Goal: Transaction & Acquisition: Purchase product/service

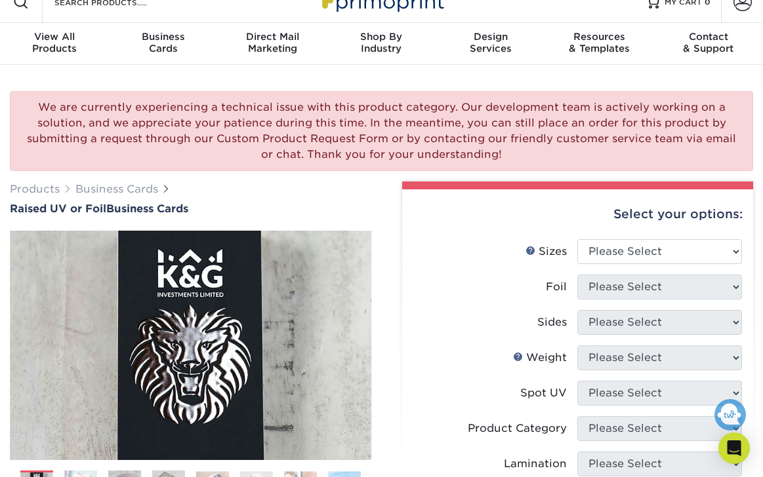
scroll to position [64, 0]
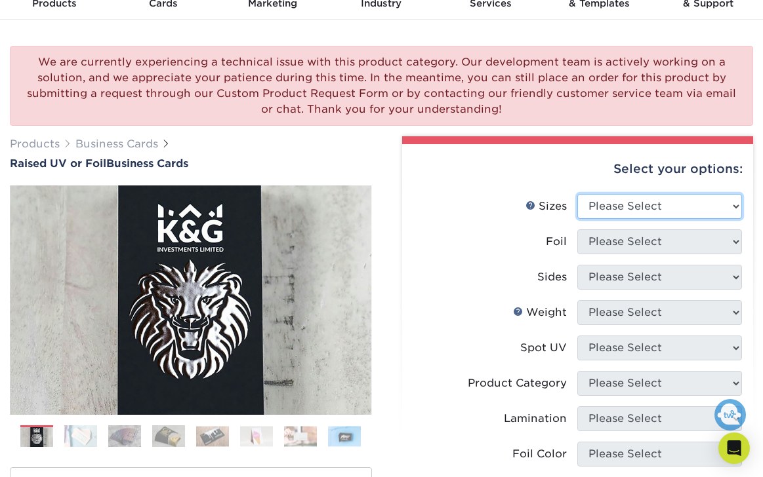
select select "2.00x3.50"
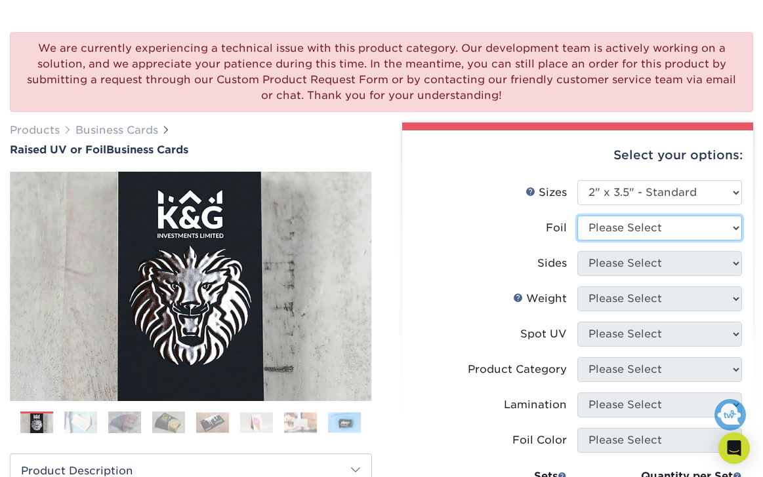
scroll to position [101, 0]
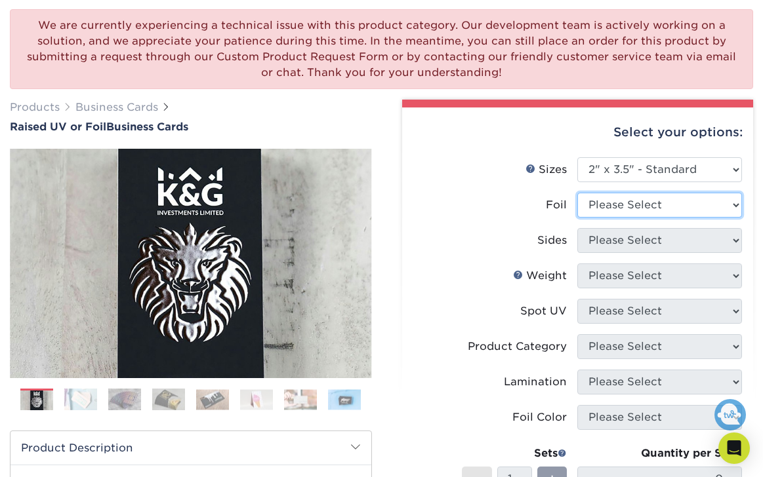
select select "1"
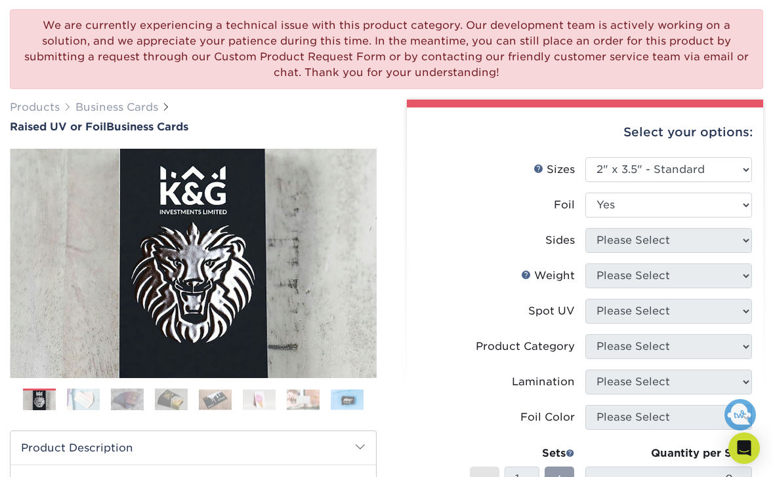
click at [0, 0] on div at bounding box center [0, 0] width 0 height 0
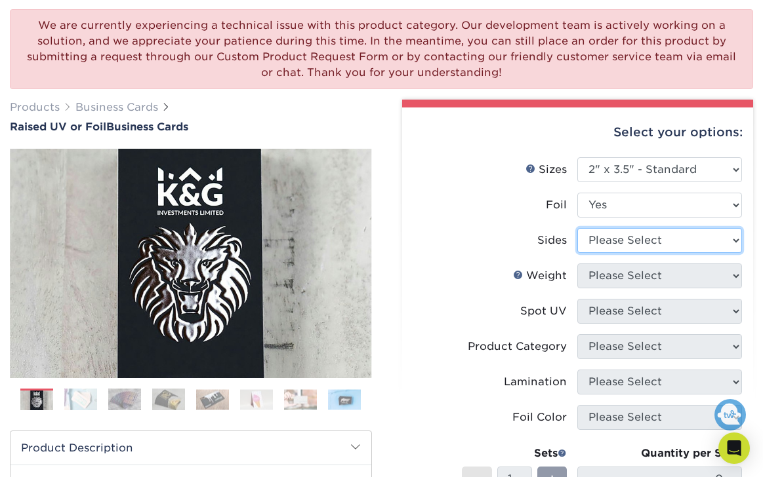
select select "e9e9dfb3-fba1-4d60-972c-fd9ca5904d33"
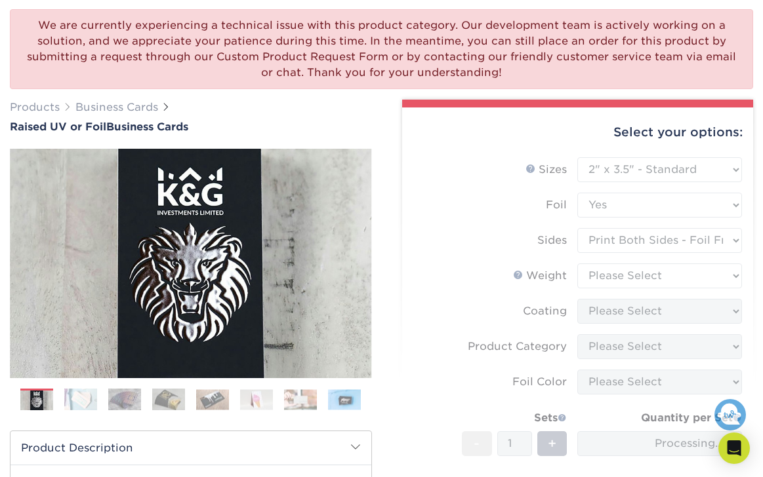
click at [622, 275] on form "Sizes Help Sizes Please Select 2" x 3.5" - Standard Foil Please Select" at bounding box center [578, 357] width 331 height 401
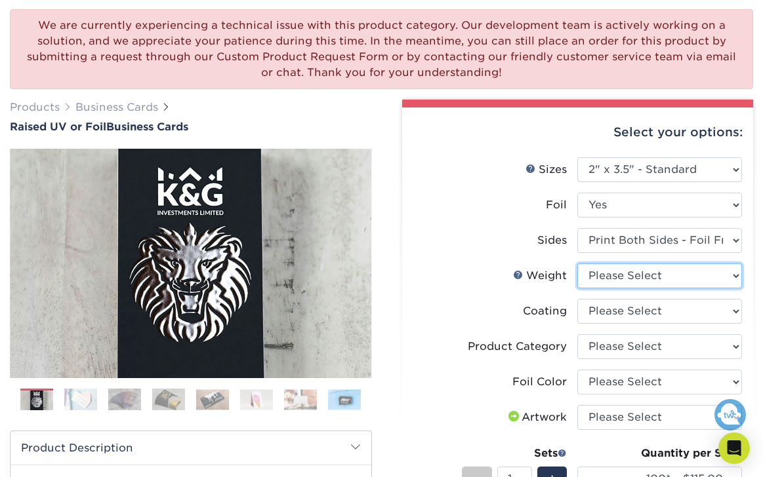
select select "16PT"
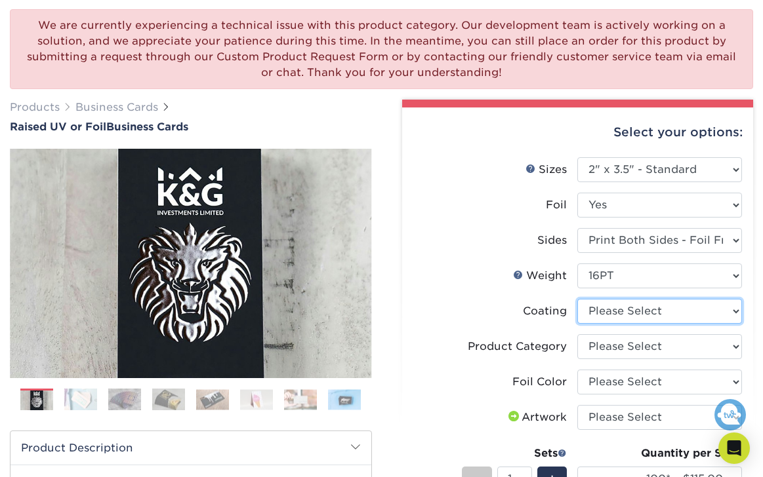
select select "3e7618de-abca-4bda-9f97-8b9129e913d8"
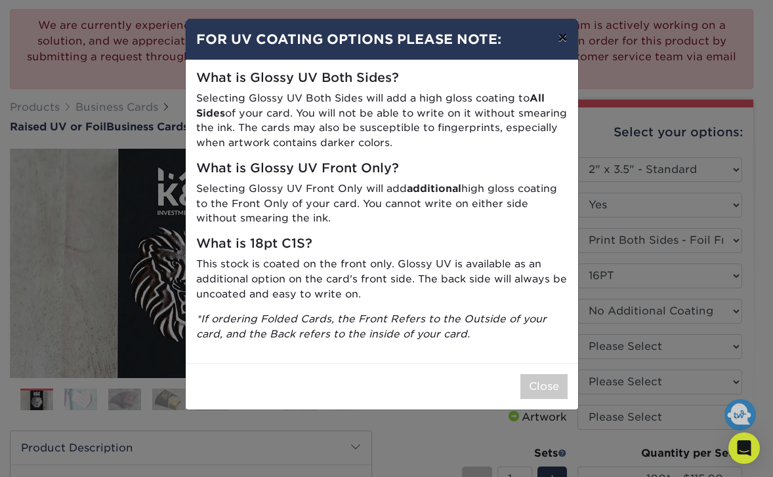
click at [561, 39] on button "×" at bounding box center [562, 37] width 30 height 37
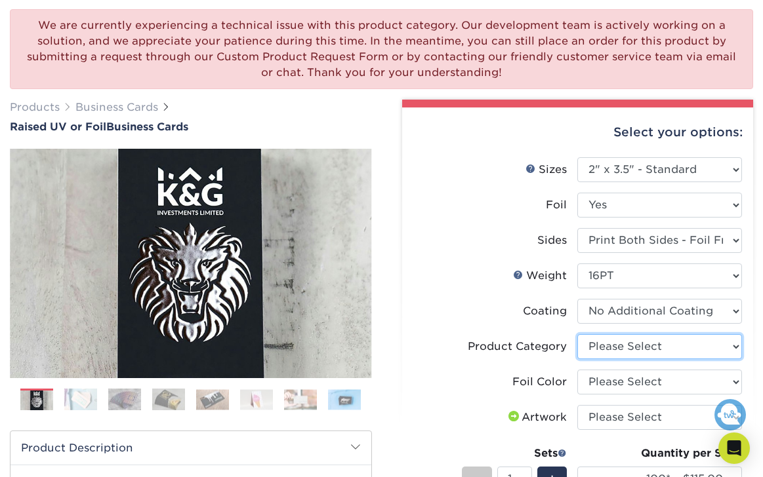
select select "3b5148f1-0588-4f88-a218-97bcfdce65c1"
click at [306, 400] on img at bounding box center [300, 400] width 33 height 20
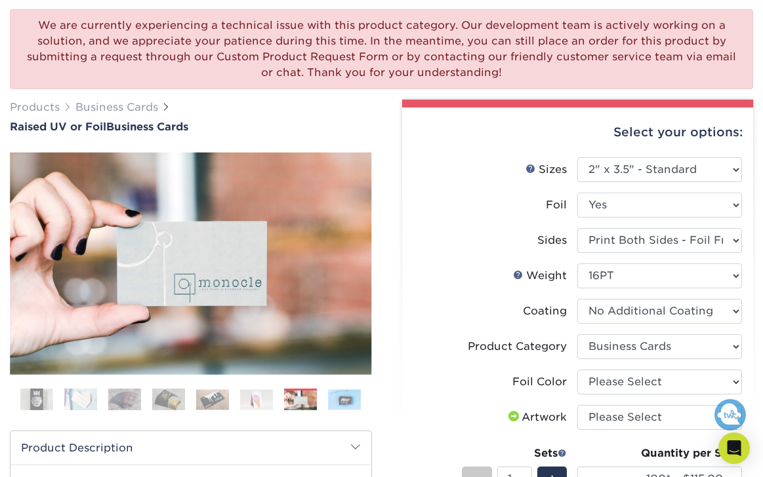
click at [333, 400] on img at bounding box center [344, 400] width 33 height 20
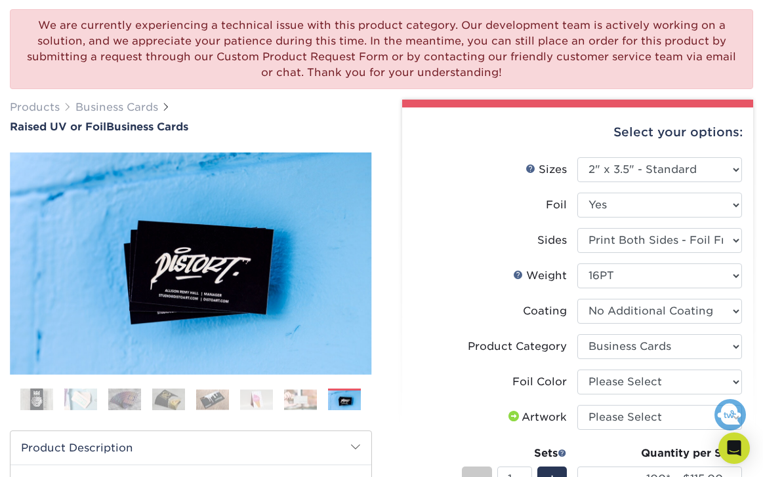
click at [252, 396] on img at bounding box center [256, 400] width 33 height 20
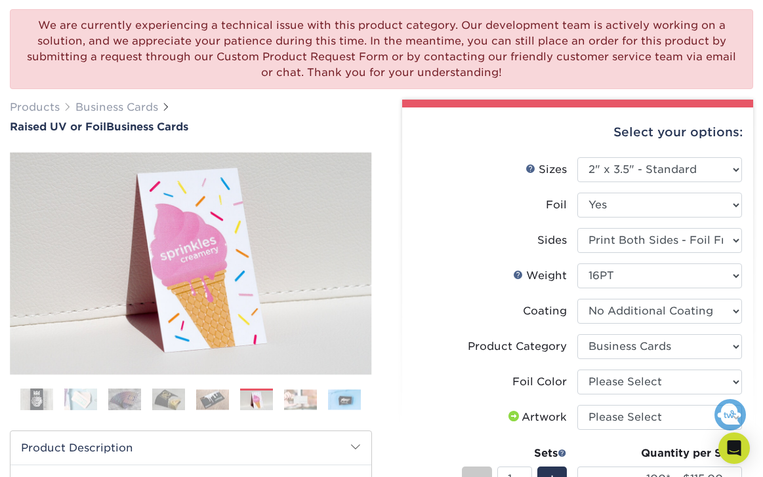
click at [190, 397] on ol at bounding box center [191, 404] width 362 height 31
click at [162, 397] on img at bounding box center [168, 399] width 33 height 23
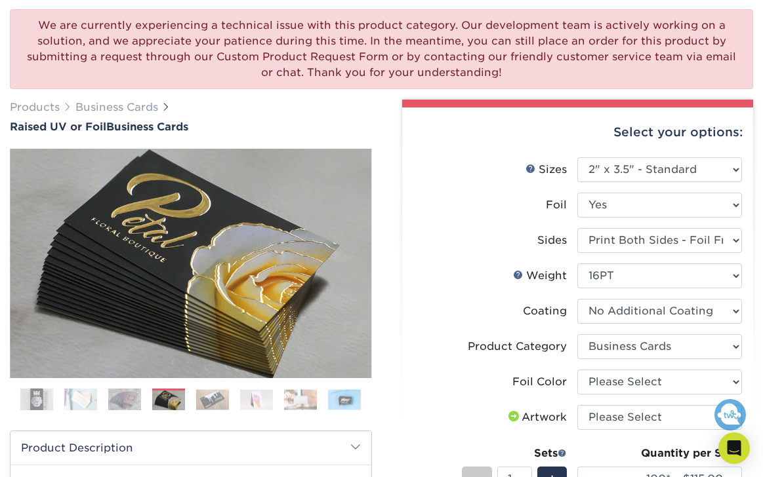
click at [120, 403] on img at bounding box center [124, 399] width 33 height 23
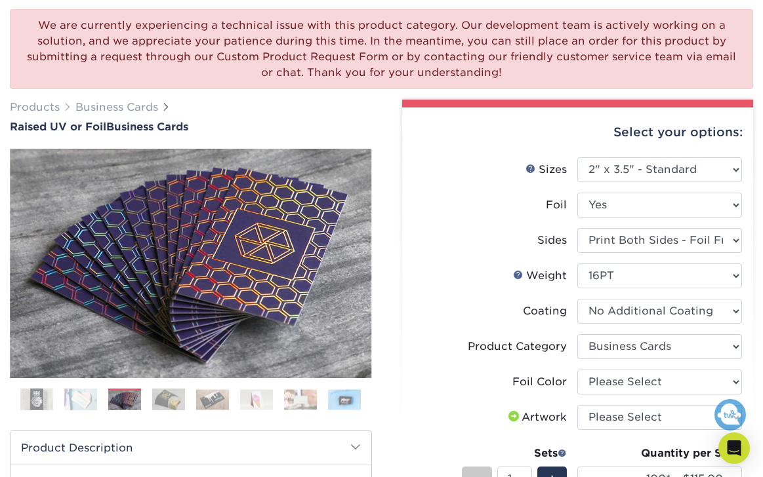
click at [98, 402] on ol at bounding box center [191, 404] width 362 height 31
click at [50, 399] on img at bounding box center [36, 400] width 33 height 33
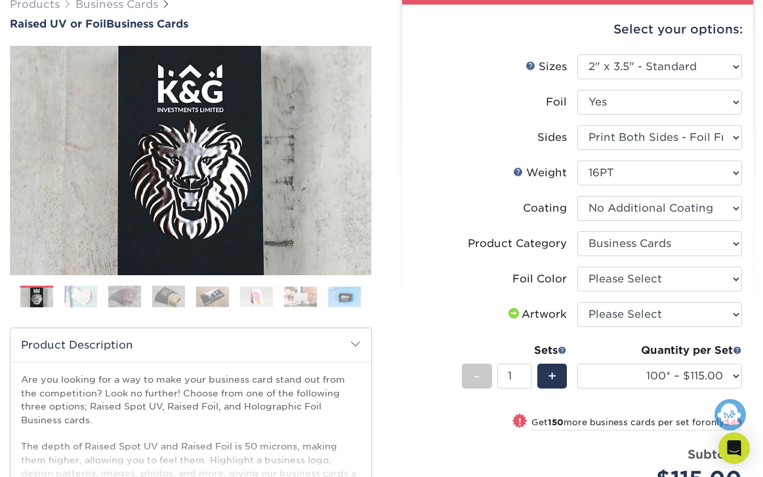
scroll to position [207, 0]
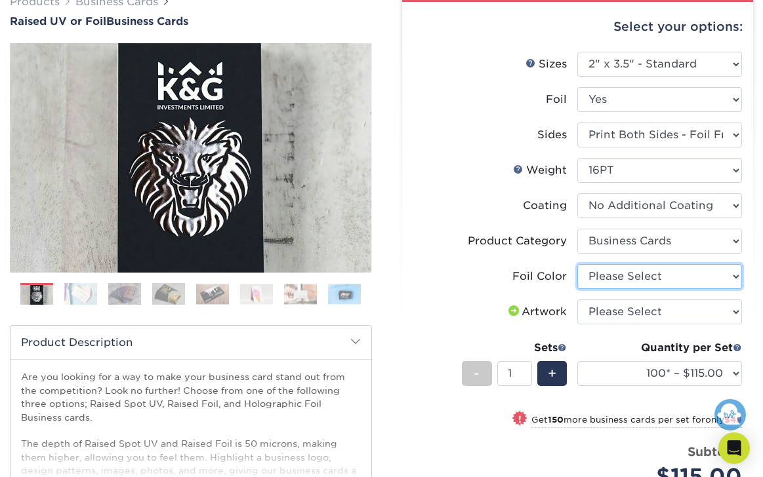
select select "acffa4a5-22f9-4585-ba3f-0adaa54b8c85"
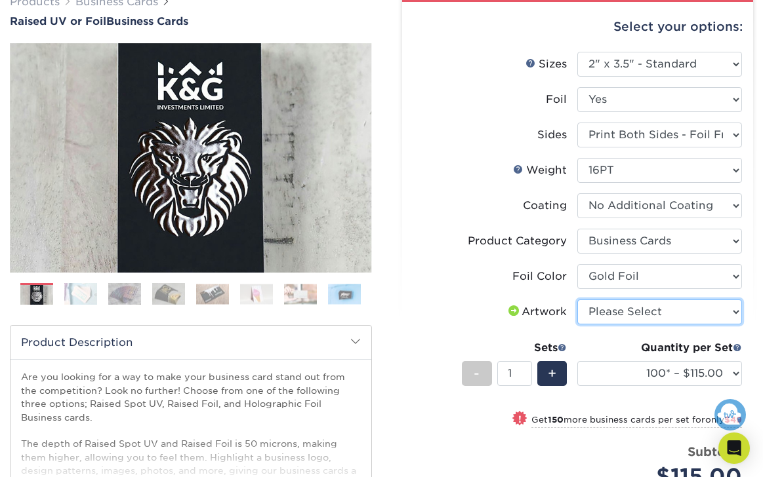
select select "upload"
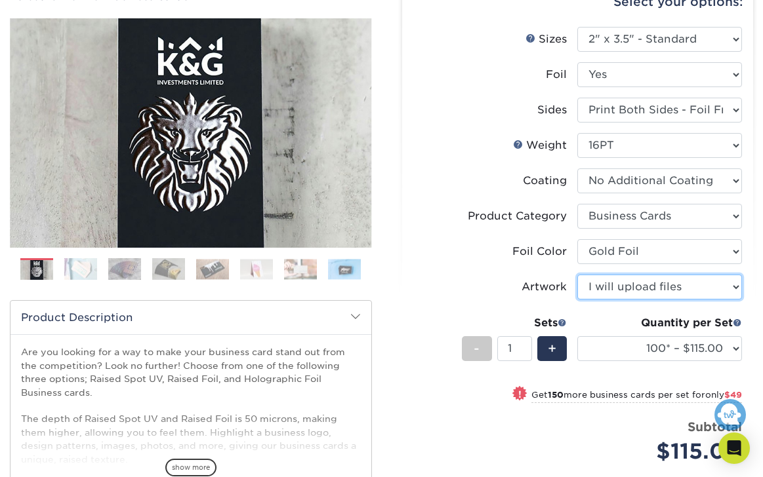
scroll to position [311, 0]
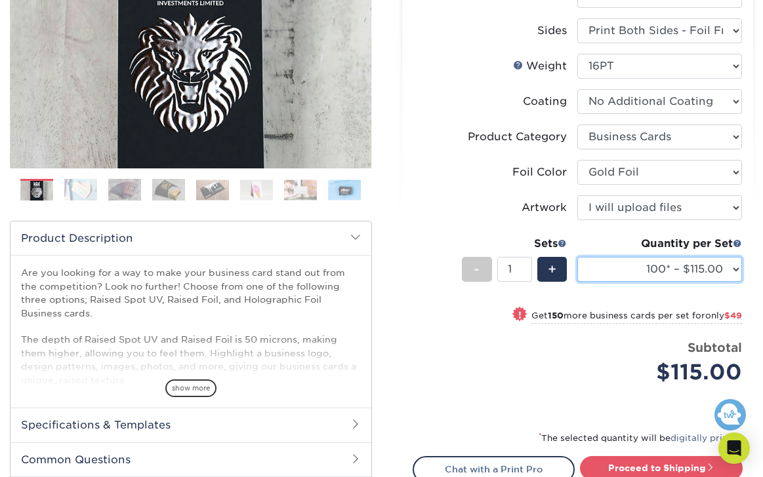
select select "250* – $164.00"
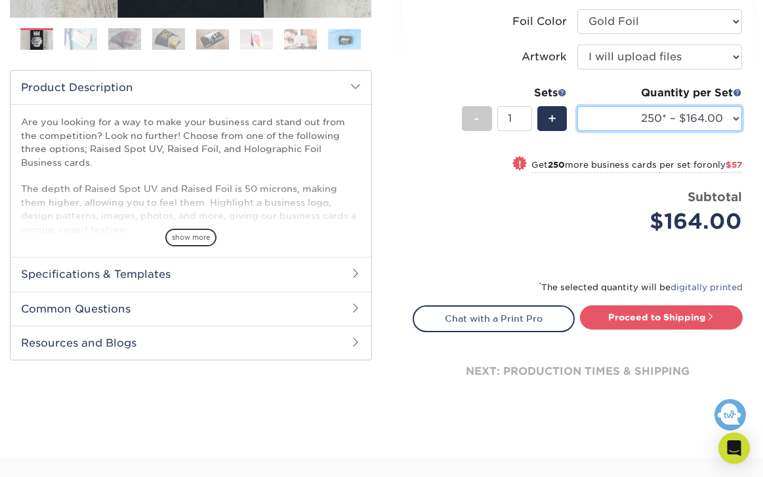
scroll to position [437, 0]
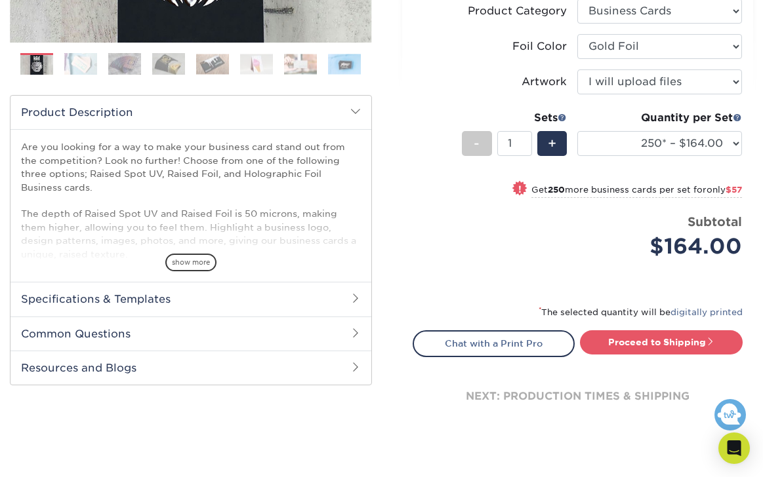
click at [170, 299] on h2 "Specifications & Templates" at bounding box center [190, 299] width 361 height 34
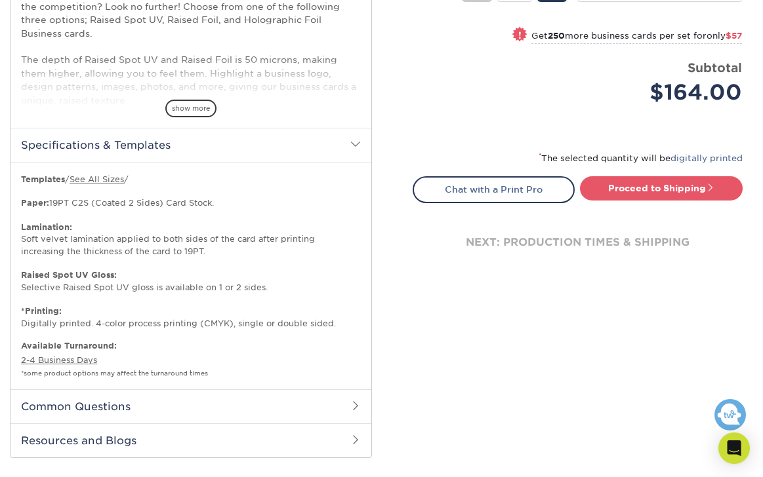
scroll to position [671, 0]
